Goal: Information Seeking & Learning: Learn about a topic

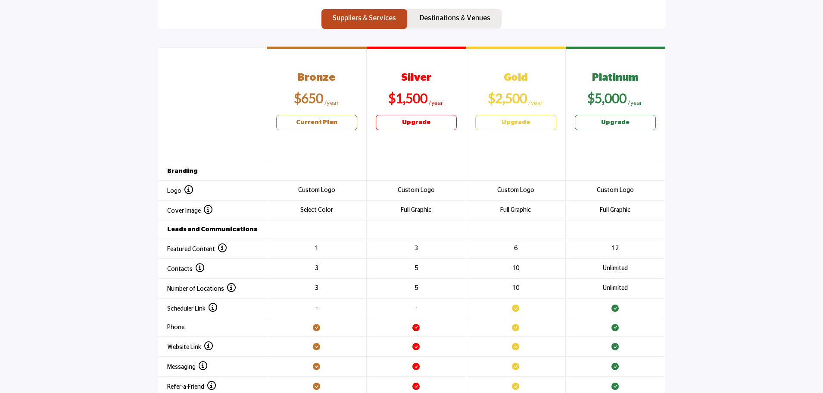
scroll to position [905, 0]
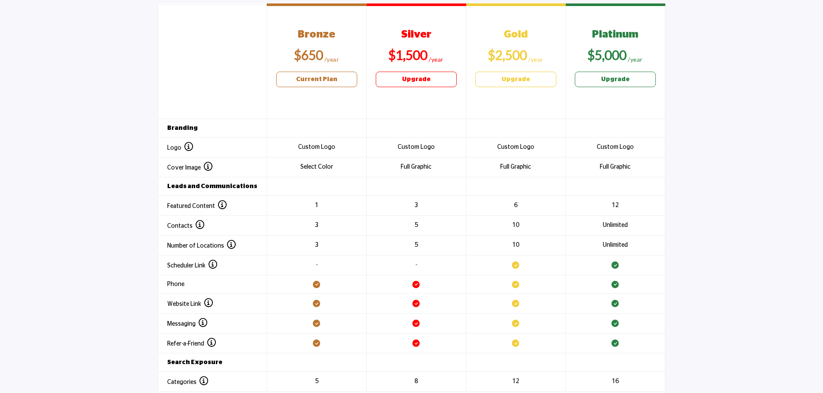
click at [765, 209] on section "Header 1 Bronze $650 Current Plan Silver $1,500 Upgrade Gold $2,500 Upgrade" at bounding box center [411, 238] width 823 height 507
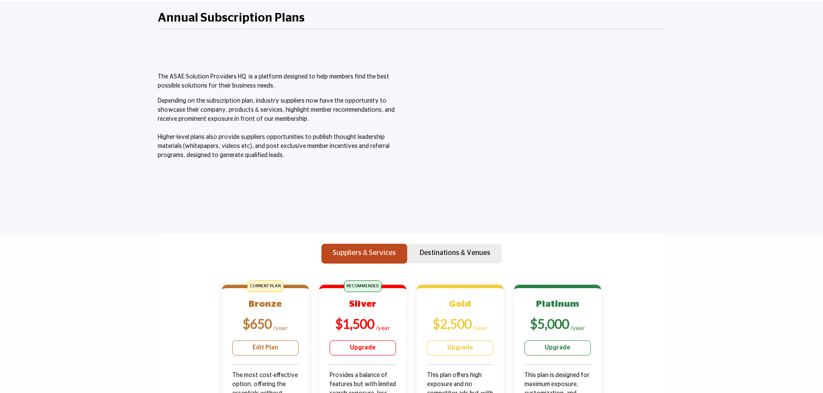
scroll to position [0, 0]
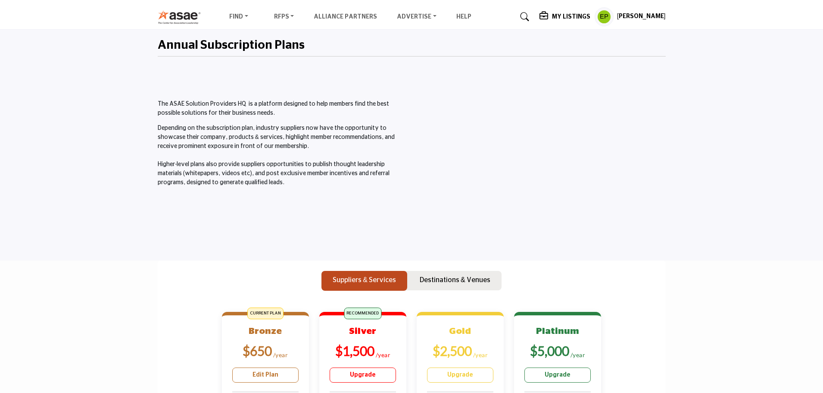
click at [550, 19] on icon at bounding box center [545, 16] width 10 height 9
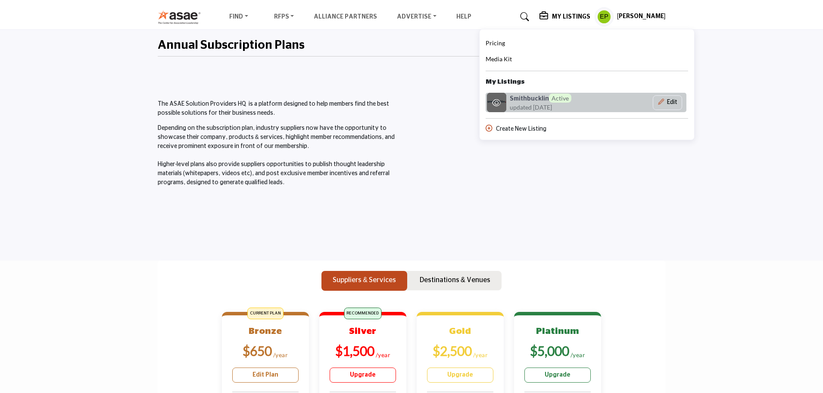
click at [506, 98] on img at bounding box center [496, 102] width 19 height 19
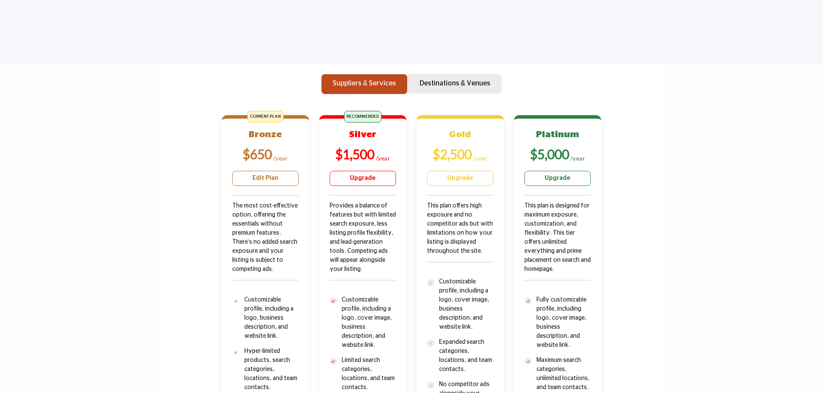
scroll to position [216, 0]
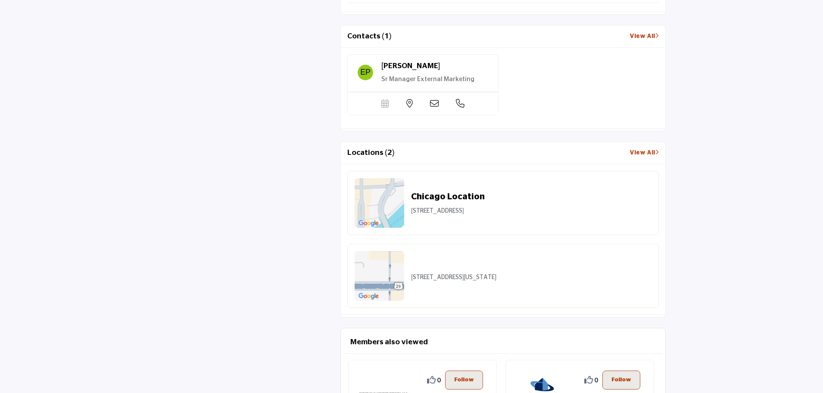
scroll to position [732, 0]
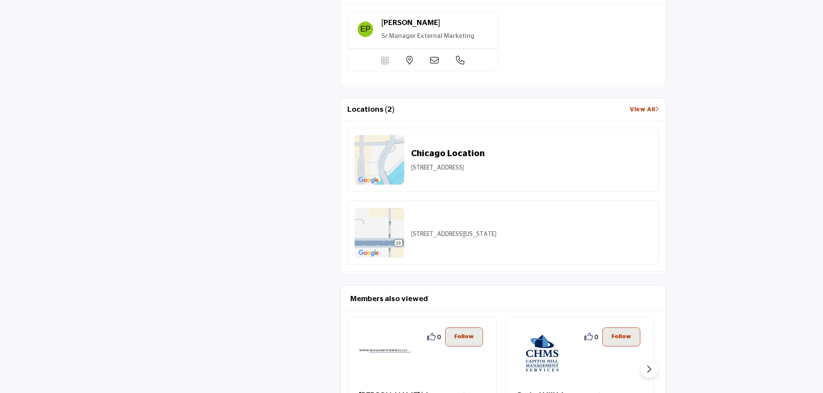
click at [648, 106] on link "View All" at bounding box center [644, 109] width 29 height 9
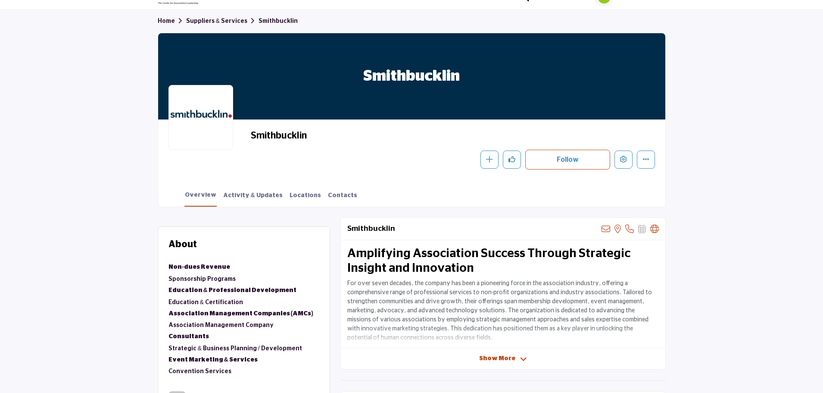
scroll to position [0, 0]
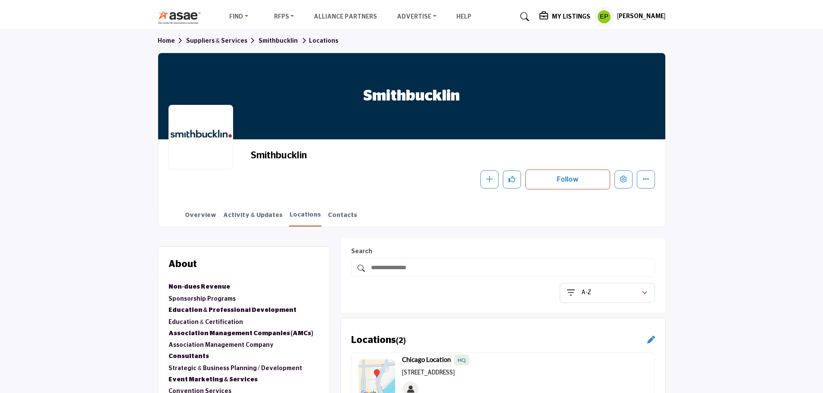
scroll to position [259, 0]
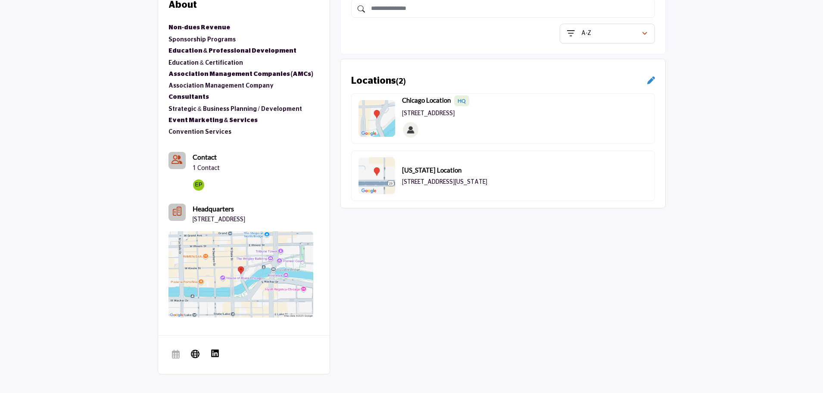
click at [648, 81] on icon at bounding box center [651, 80] width 8 height 8
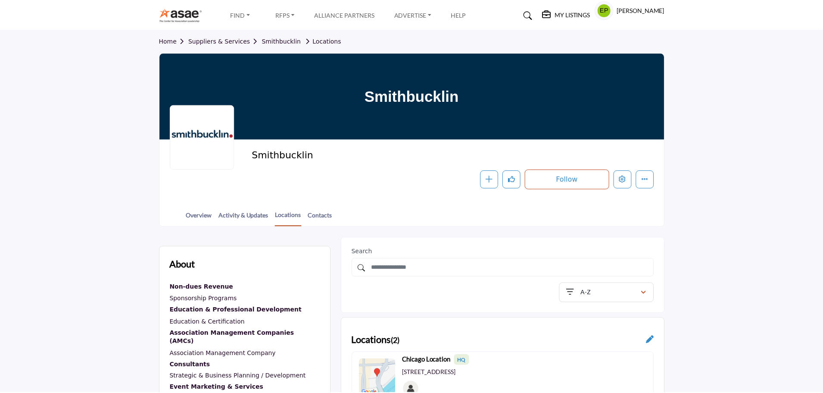
scroll to position [190, 0]
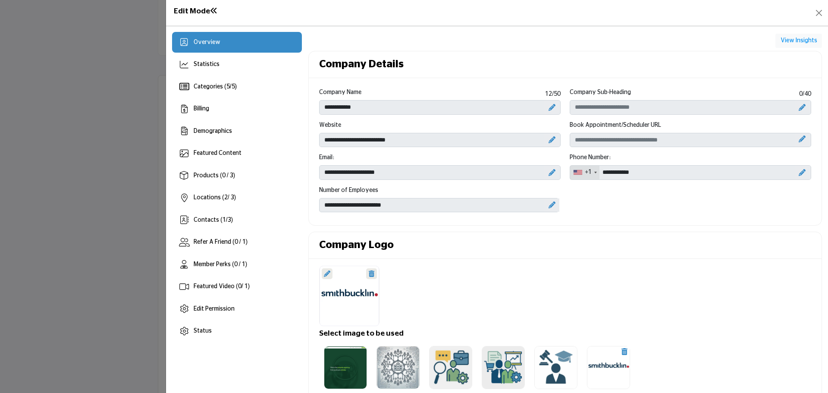
scroll to position [171, 0]
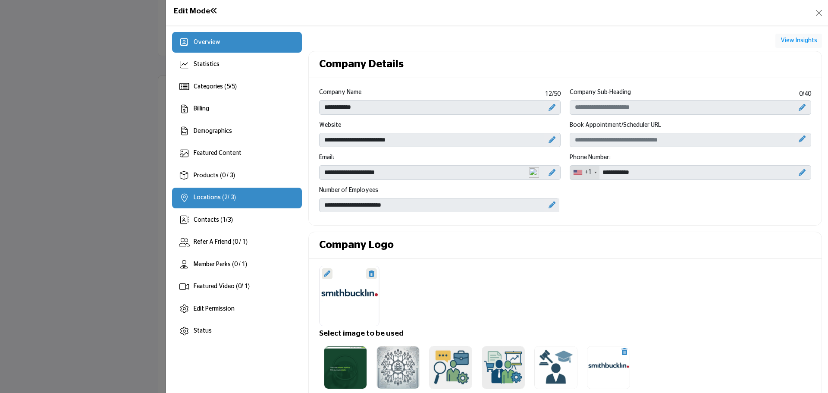
click at [210, 197] on span "Locations ( 2 / 3)" at bounding box center [215, 197] width 42 height 6
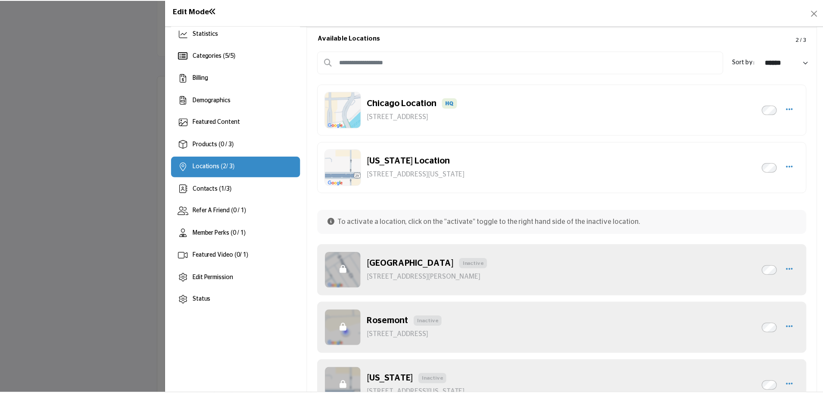
scroll to position [43, 0]
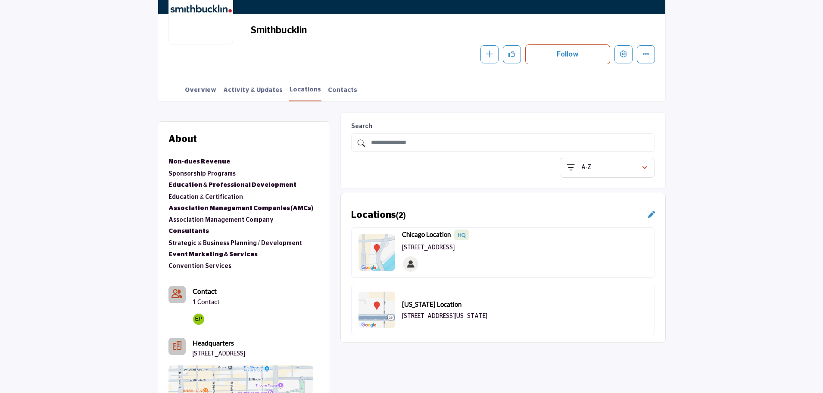
scroll to position [84, 0]
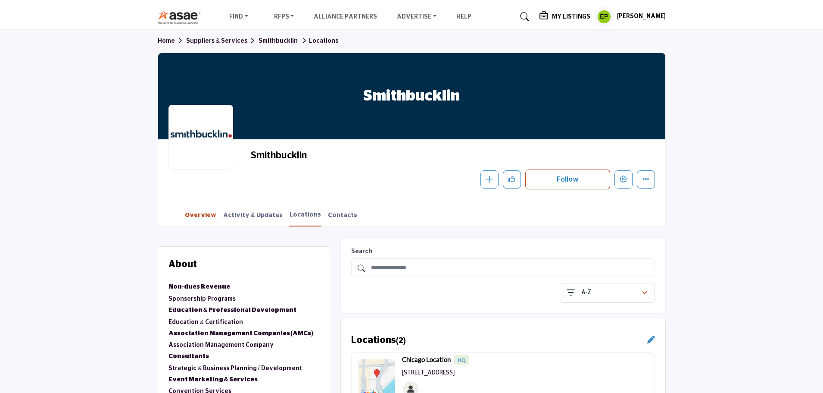
click at [200, 216] on link "Overview" at bounding box center [200, 218] width 32 height 15
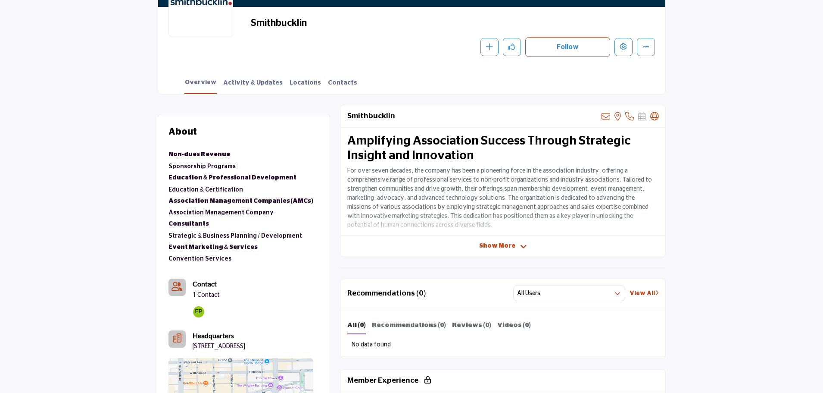
scroll to position [43, 0]
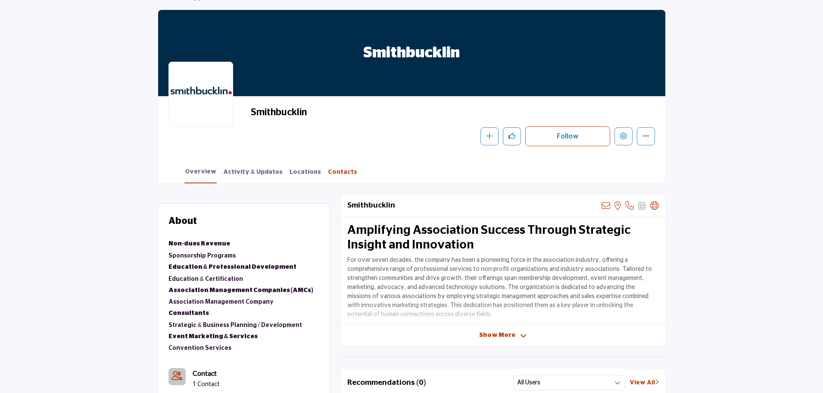
click at [328, 171] on link "Contacts" at bounding box center [343, 175] width 30 height 15
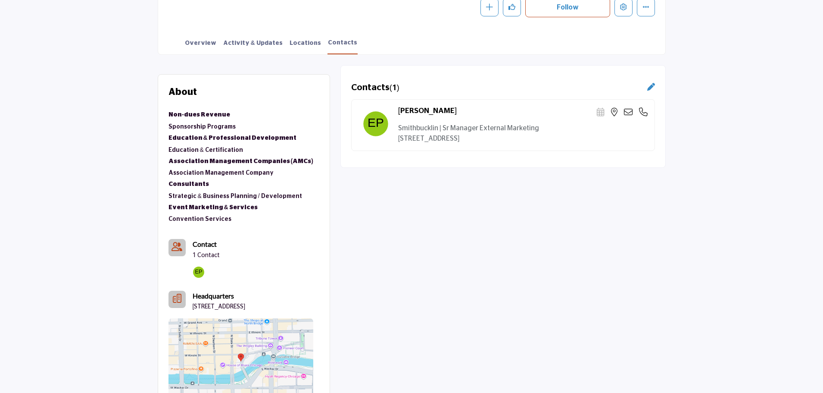
scroll to position [172, 0]
click at [650, 86] on icon at bounding box center [651, 87] width 8 height 8
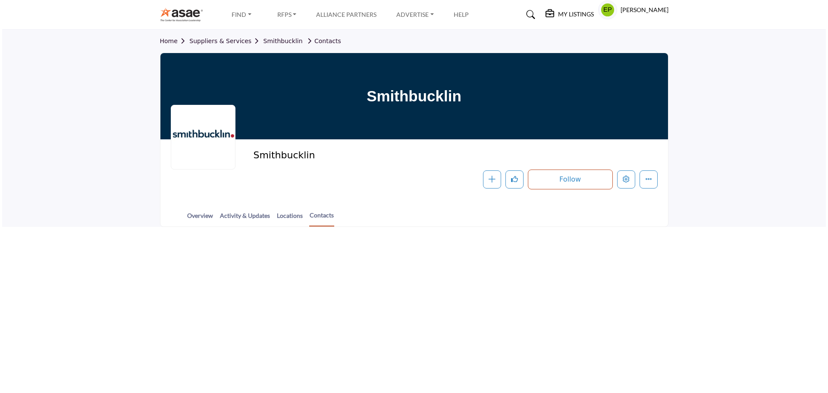
scroll to position [172, 0]
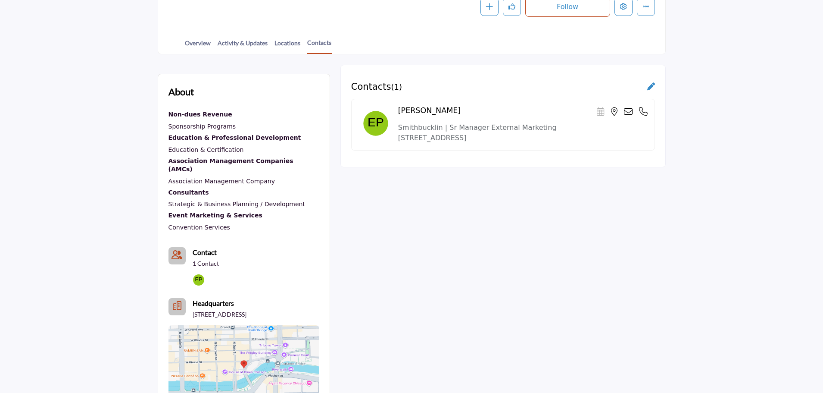
click at [0, 0] on div at bounding box center [0, 0] width 0 height 0
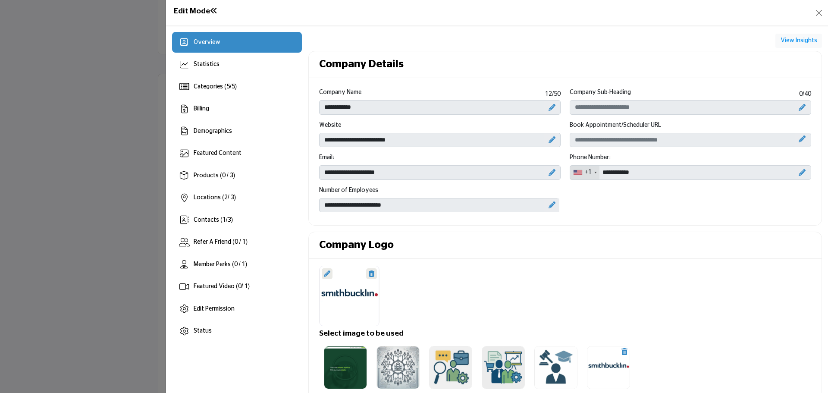
scroll to position [172, 0]
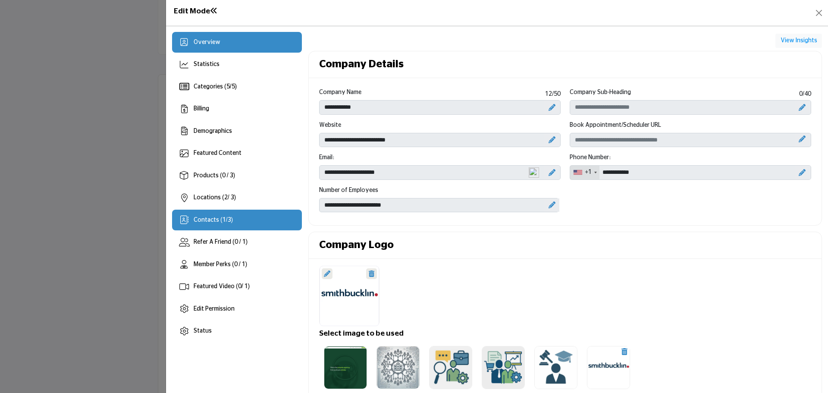
click at [201, 225] on div "Contacts ( 1 / 3 )" at bounding box center [237, 219] width 130 height 21
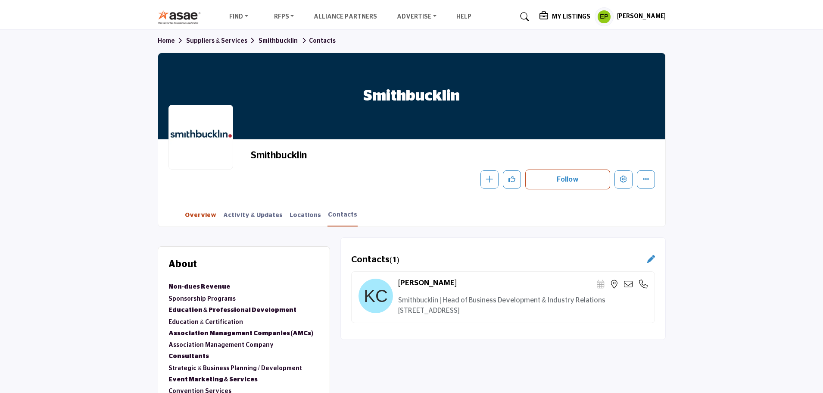
click at [190, 214] on link "Overview" at bounding box center [200, 218] width 32 height 15
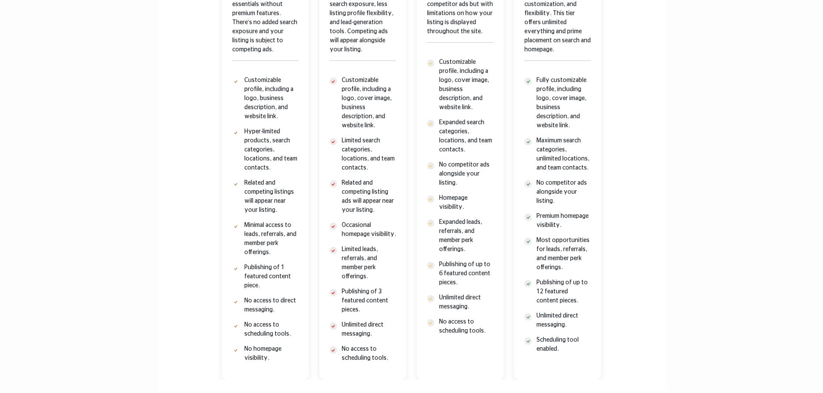
scroll to position [431, 0]
